Goal: Task Accomplishment & Management: Manage account settings

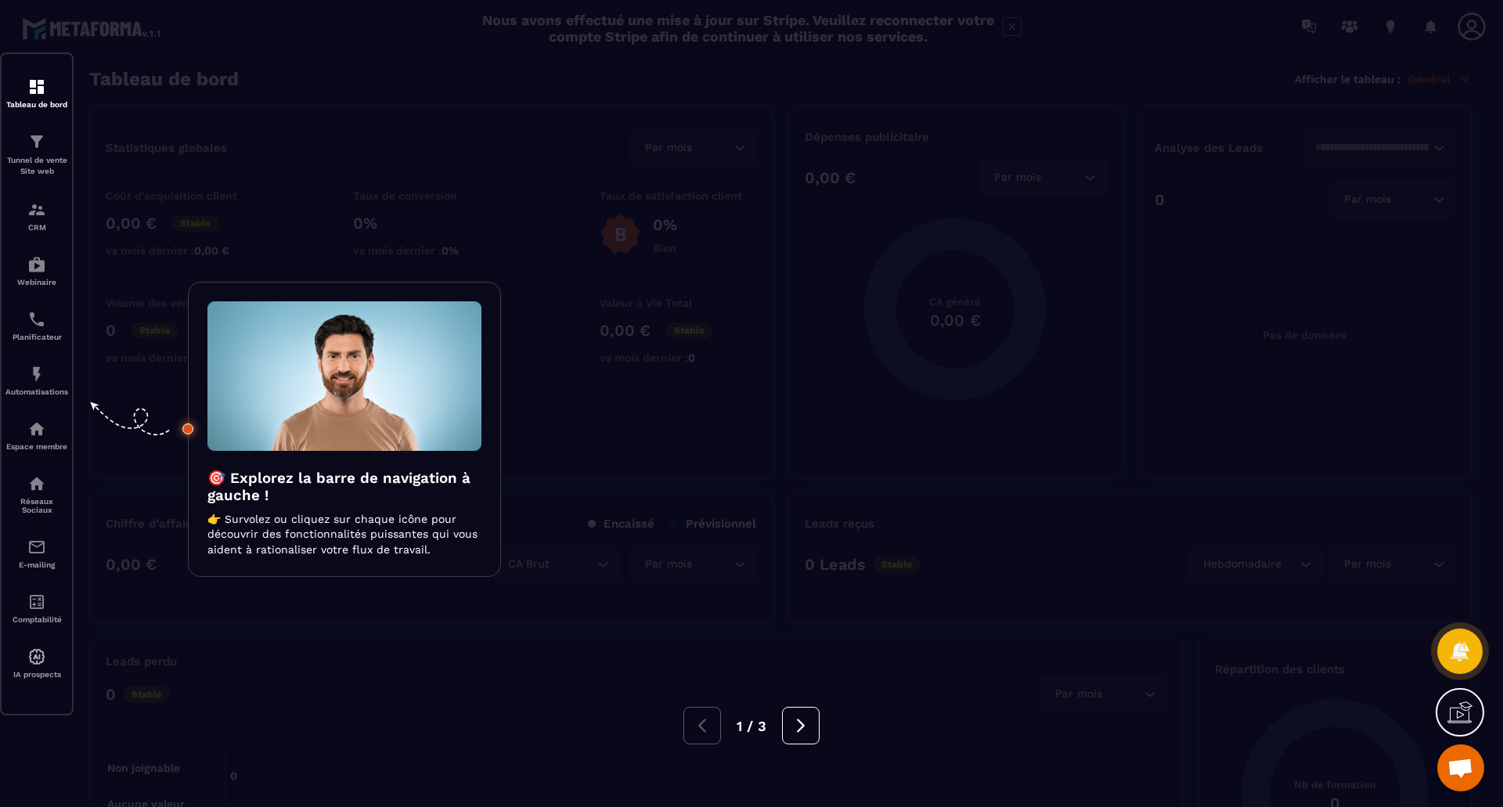
click at [1111, 89] on div at bounding box center [751, 403] width 1503 height 807
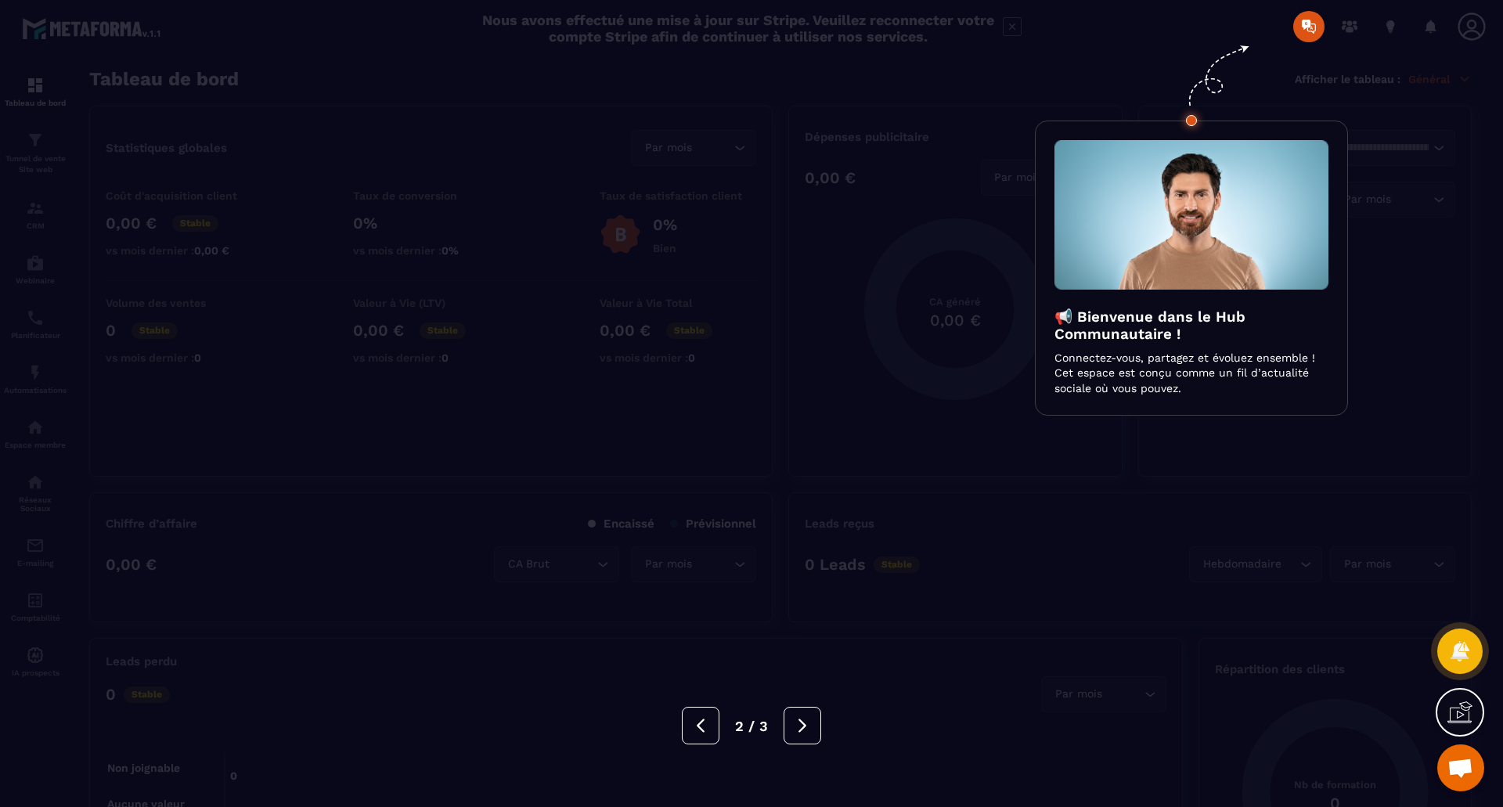
click at [1111, 89] on div at bounding box center [751, 403] width 1503 height 807
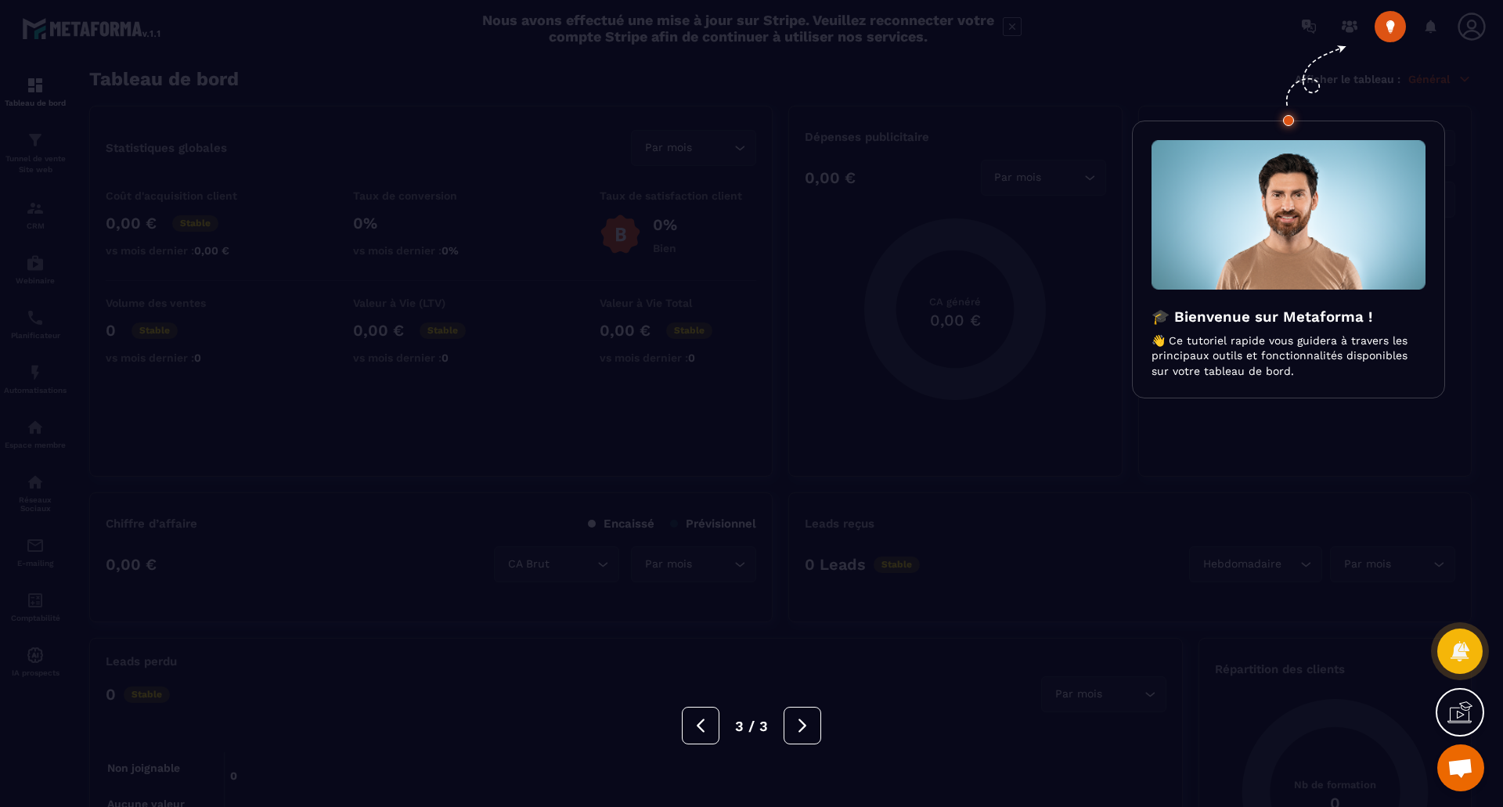
click at [1111, 89] on div at bounding box center [751, 403] width 1503 height 807
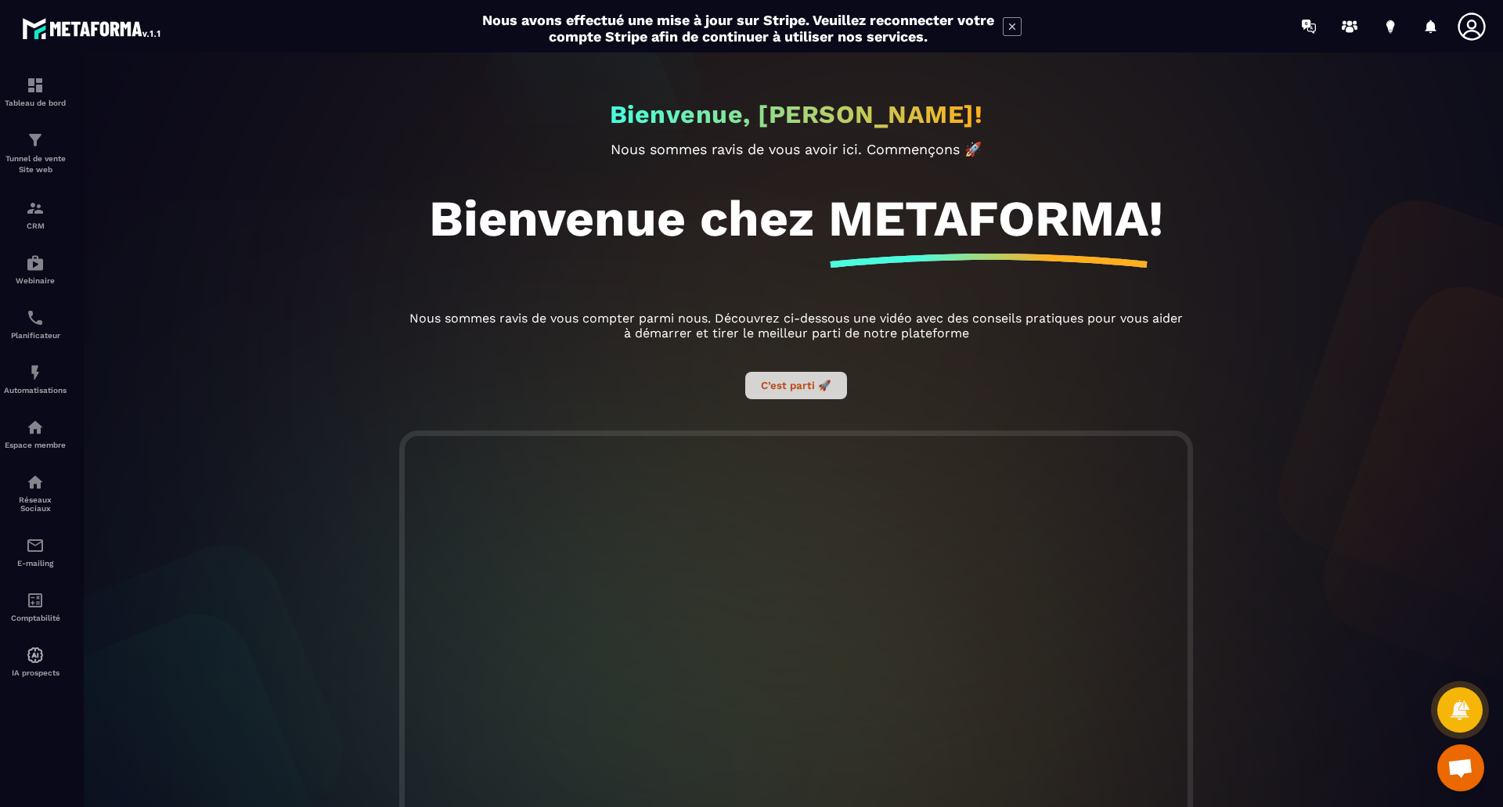
click at [787, 386] on button "C’est parti 🚀" at bounding box center [796, 385] width 102 height 27
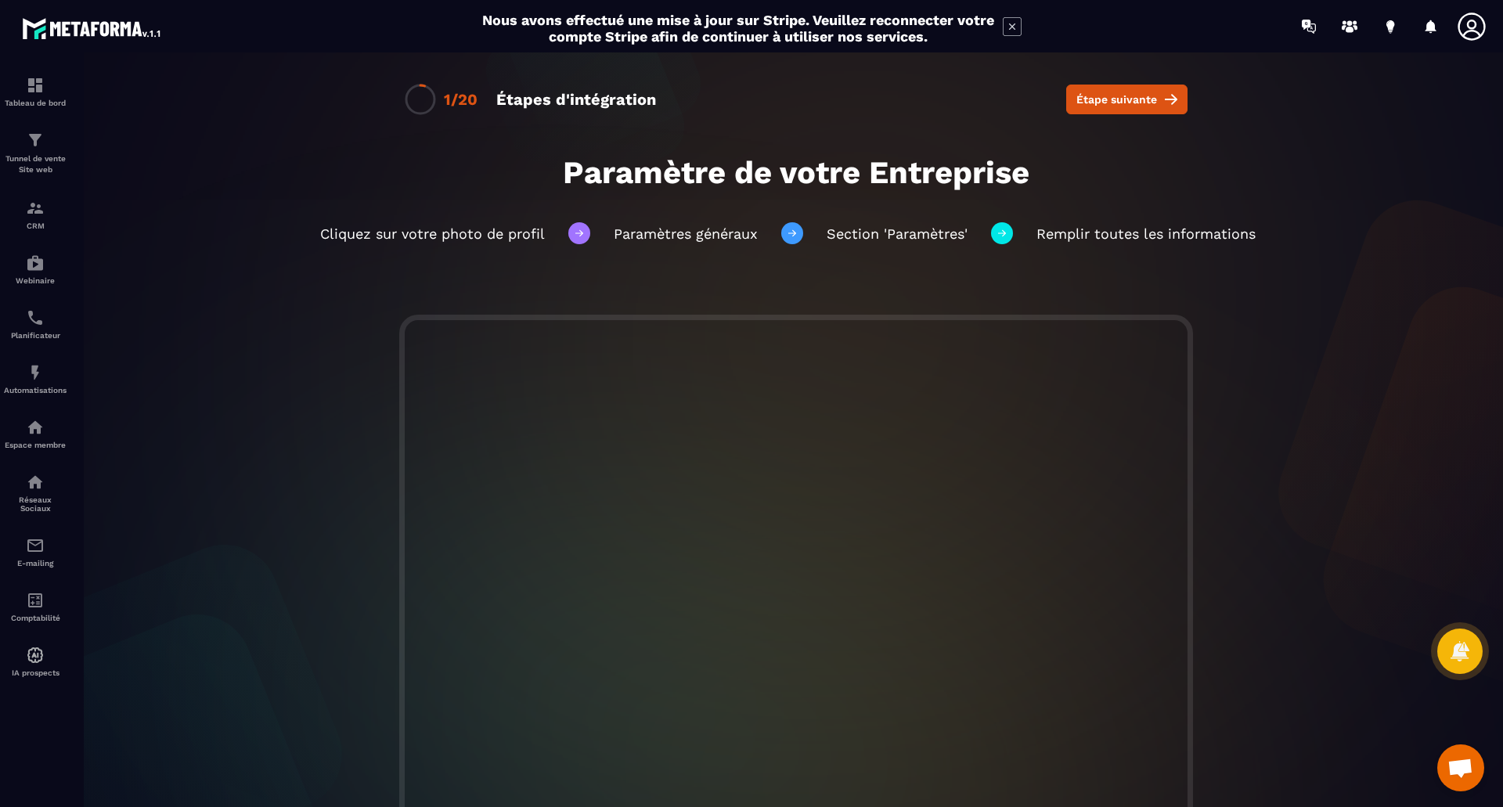
click at [1477, 25] on icon at bounding box center [1471, 26] width 31 height 31
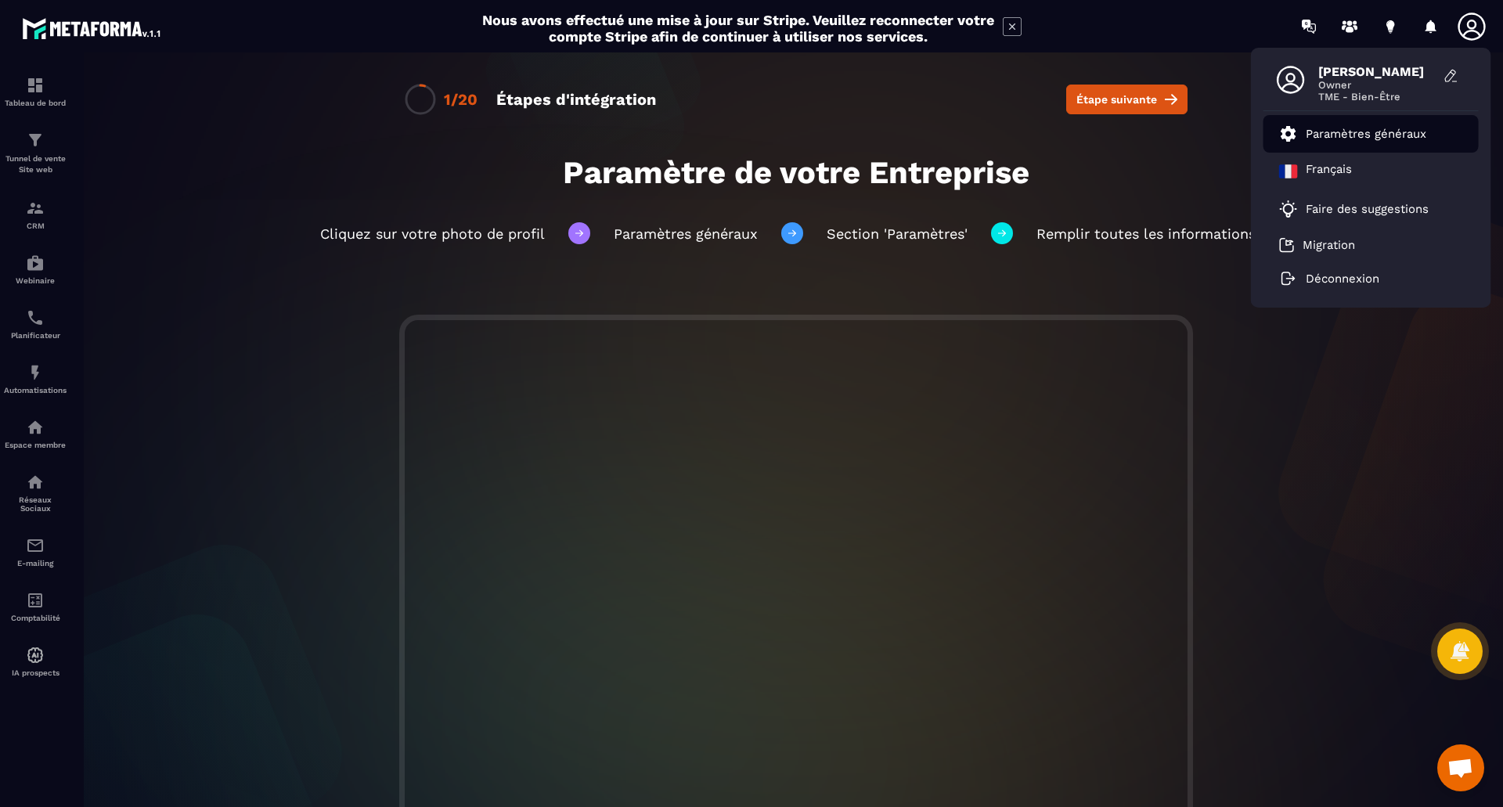
click at [1363, 127] on p "Paramètres généraux" at bounding box center [1366, 134] width 121 height 14
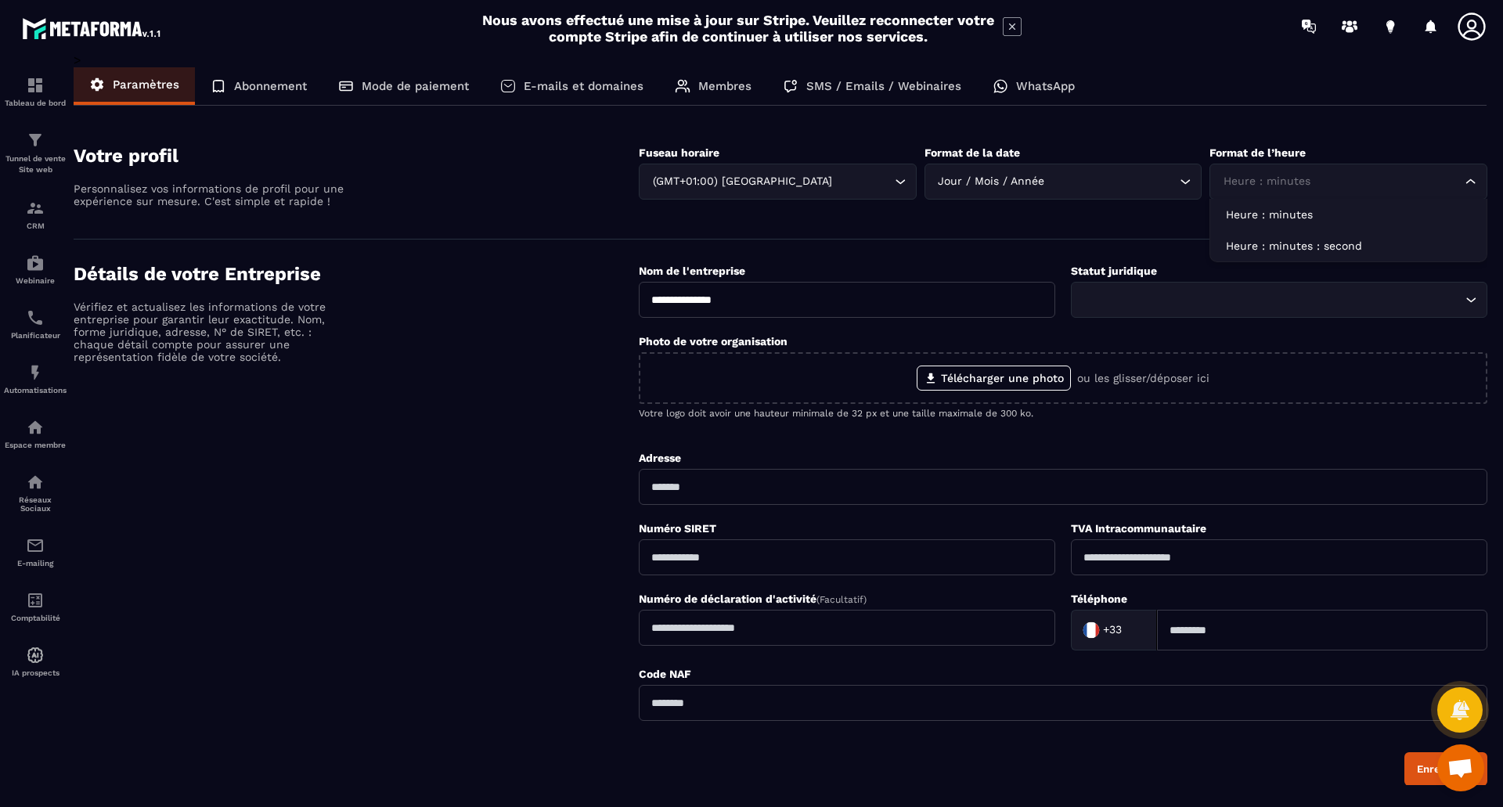
click at [1475, 186] on icon "Search for option" at bounding box center [1471, 182] width 16 height 16
click at [1378, 243] on p "Heure : minutes : second" at bounding box center [1348, 246] width 245 height 16
